Goal: Book appointment/travel/reservation

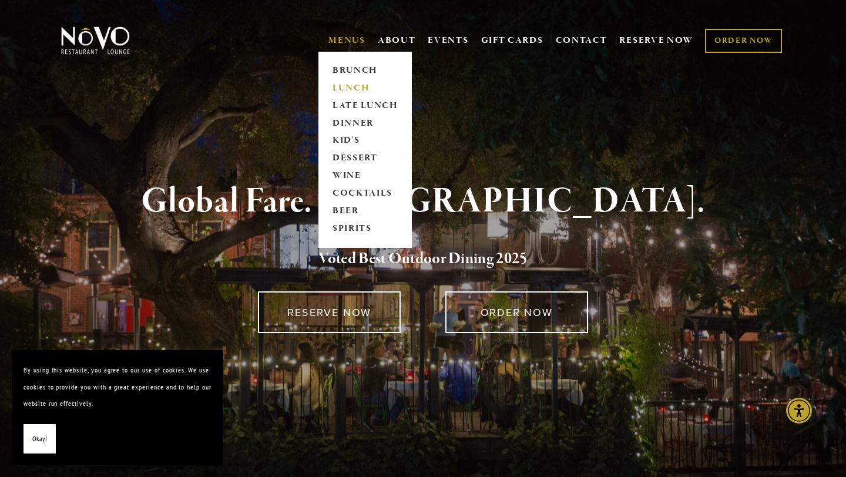
click at [351, 90] on link "LUNCH" at bounding box center [364, 88] width 73 height 18
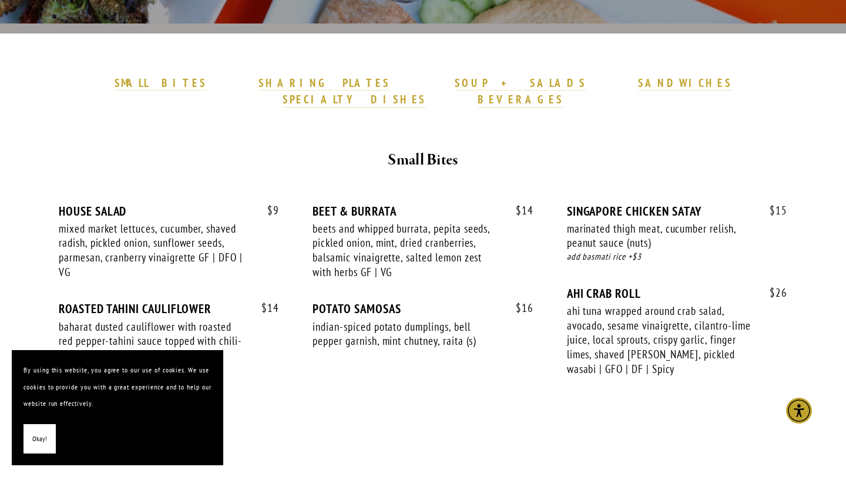
scroll to position [388, 0]
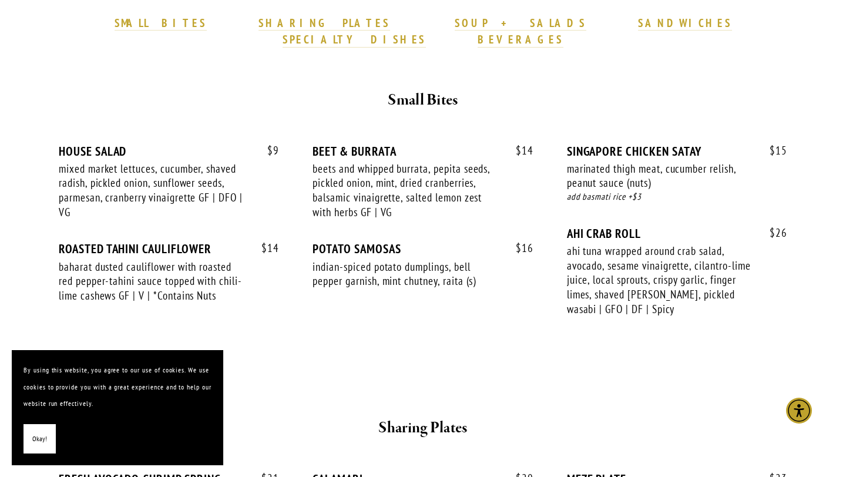
click at [359, 386] on div at bounding box center [422, 396] width 705 height 20
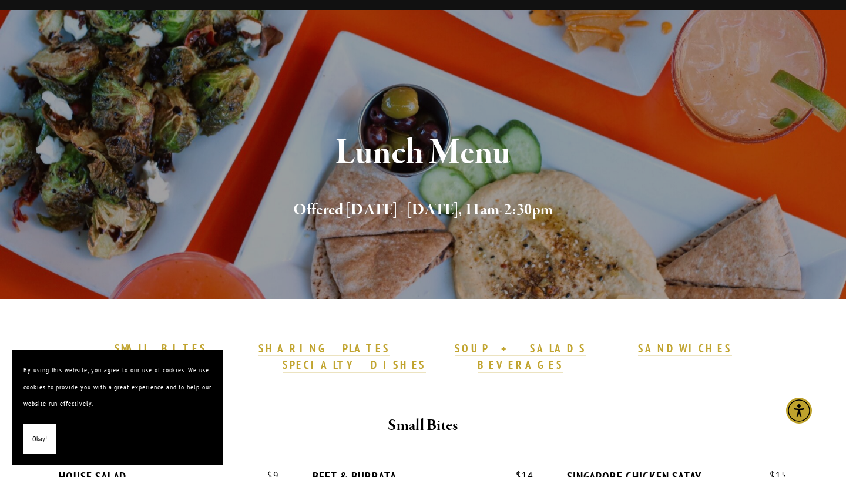
scroll to position [0, 0]
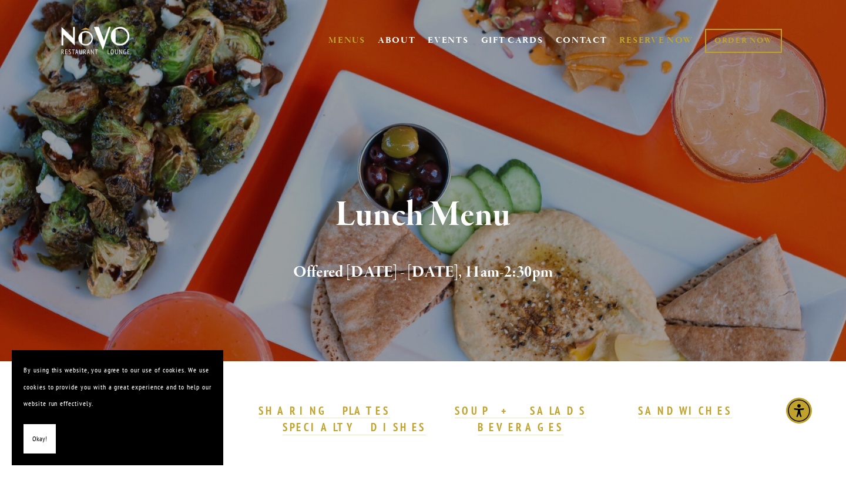
click at [626, 42] on link "RESERVE NOW" at bounding box center [656, 40] width 74 height 22
